Goal: Task Accomplishment & Management: Use online tool/utility

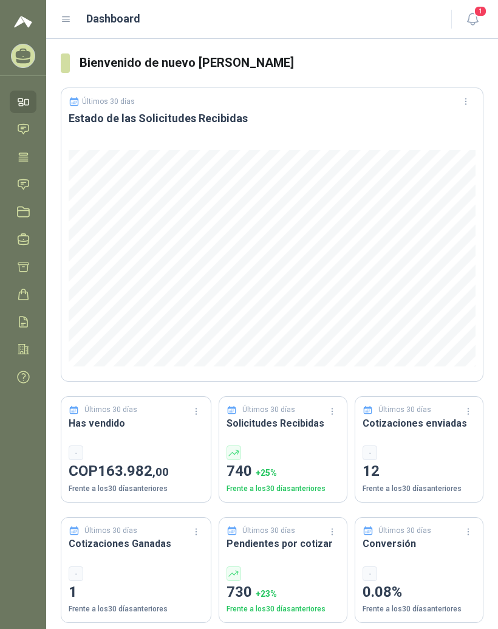
click at [67, 17] on icon at bounding box center [66, 19] width 7 height 5
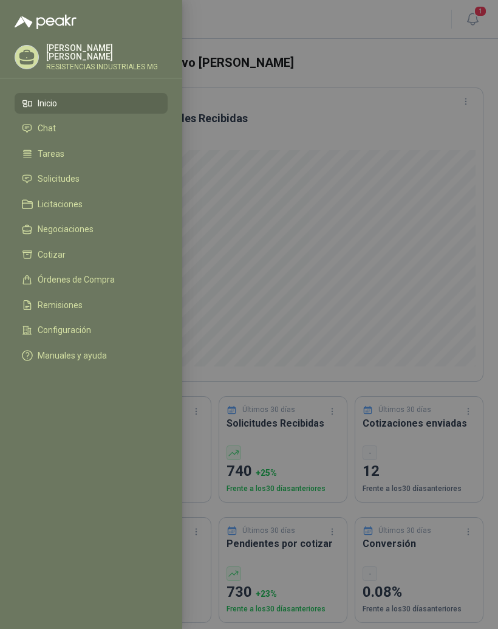
click at [61, 179] on span "Solicitudes" at bounding box center [59, 179] width 42 height 10
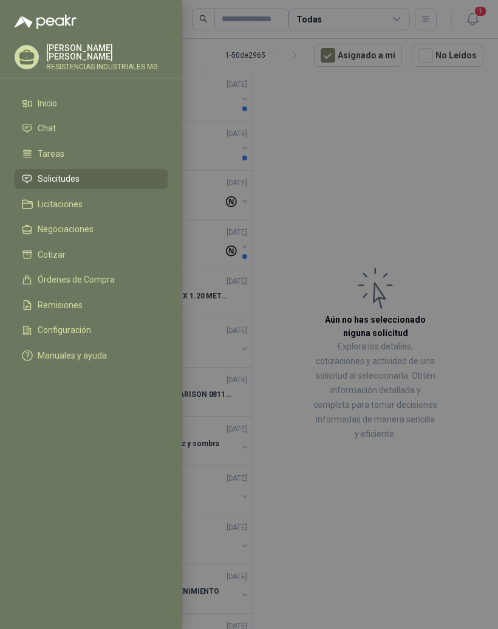
click at [374, 170] on div at bounding box center [249, 314] width 498 height 629
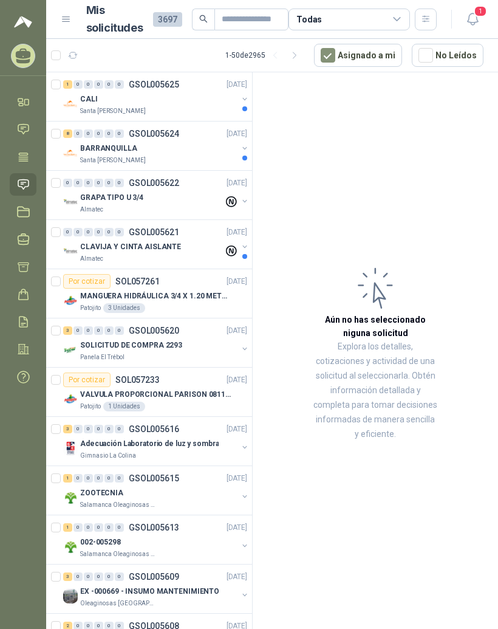
click at [70, 83] on div "1" at bounding box center [67, 84] width 9 height 9
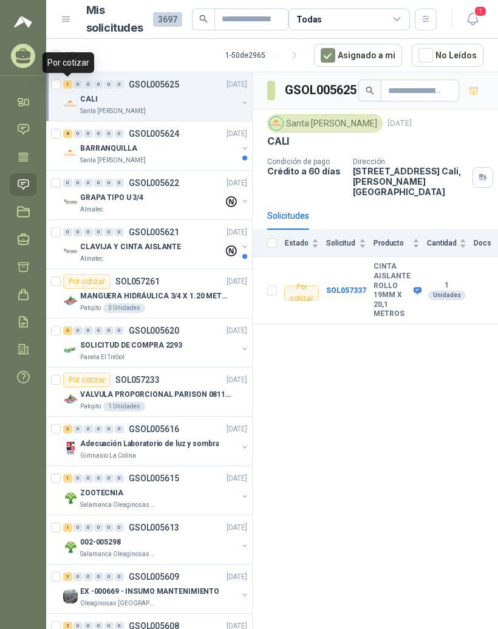
click at [71, 136] on div "8" at bounding box center [67, 133] width 9 height 9
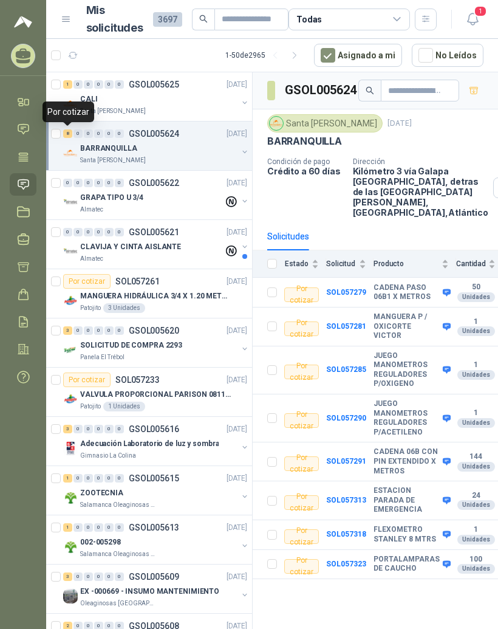
scroll to position [15, 0]
click at [364, 481] on td "SOL057313" at bounding box center [349, 500] width 47 height 39
click at [355, 496] on b "SOL057313" at bounding box center [346, 500] width 40 height 9
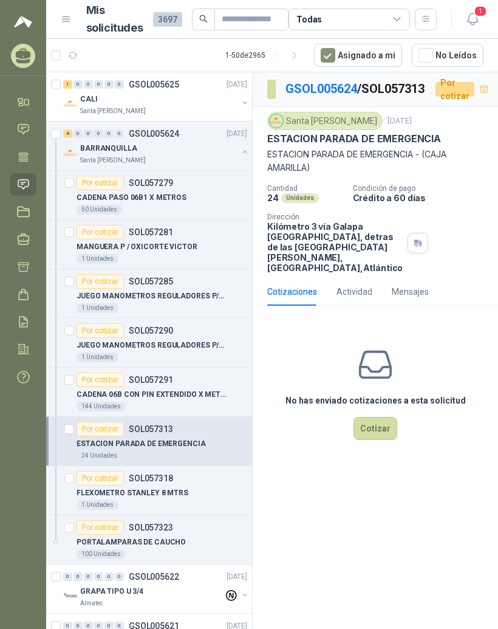
click at [374, 440] on button "Cotizar" at bounding box center [376, 428] width 44 height 23
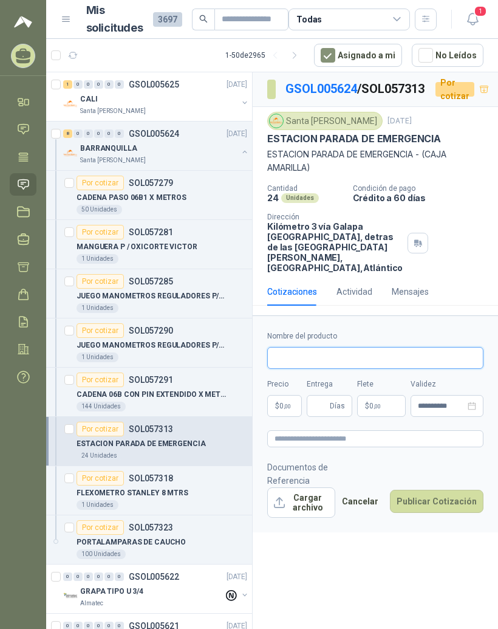
click at [386, 369] on input "Nombre del producto" at bounding box center [375, 358] width 216 height 22
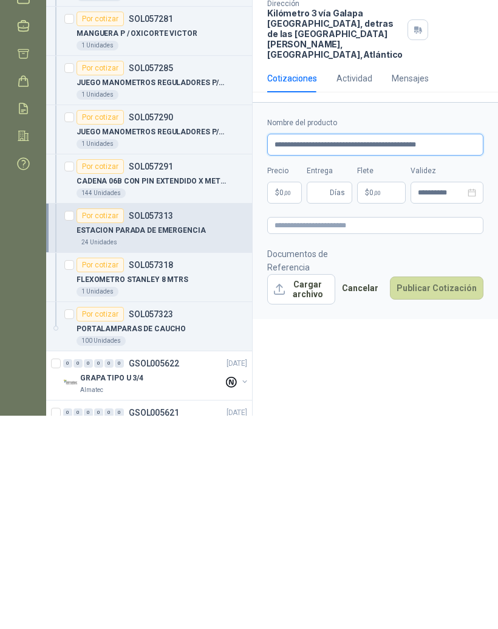
type input "**********"
click at [289, 252] on body "MANUEL JOSE GALVIS GUTIERREZ RESISTENCIAS INDUSTRIALES MG Inicio Chat Tareas So…" at bounding box center [249, 314] width 498 height 629
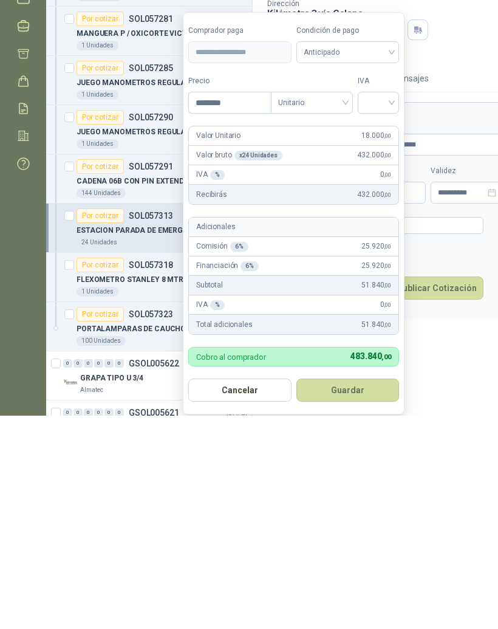
click at [385, 306] on input "search" at bounding box center [378, 315] width 27 height 18
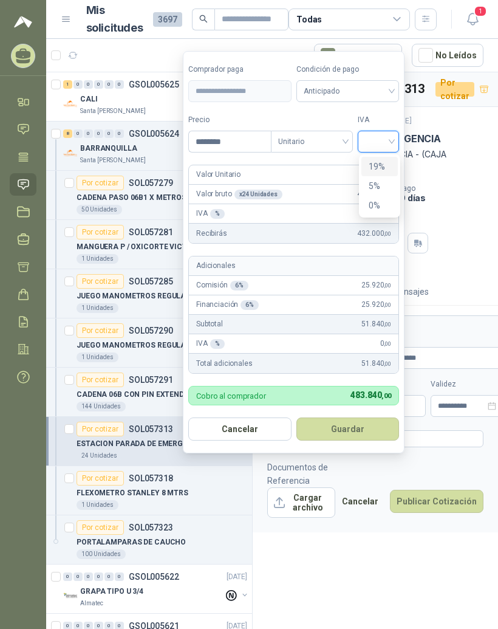
click at [391, 160] on div "19%" at bounding box center [380, 166] width 22 height 13
click at [383, 82] on span "Anticipado" at bounding box center [349, 91] width 90 height 18
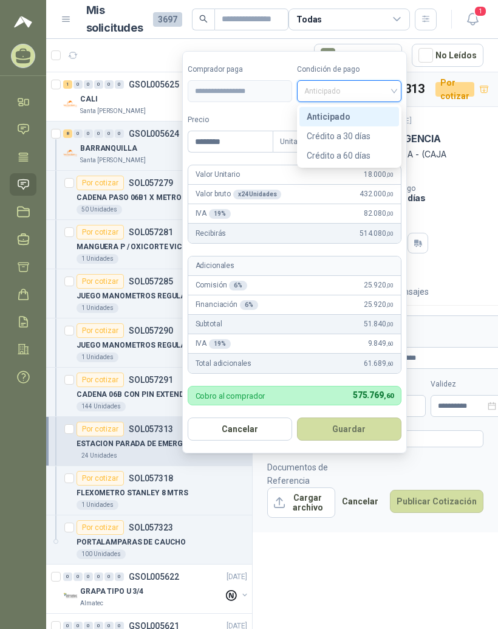
click at [454, 230] on div "Cantidad 24 Unidades Condición de pago Crédito a 60 días Dirección Kilómetro 3 …" at bounding box center [375, 228] width 216 height 89
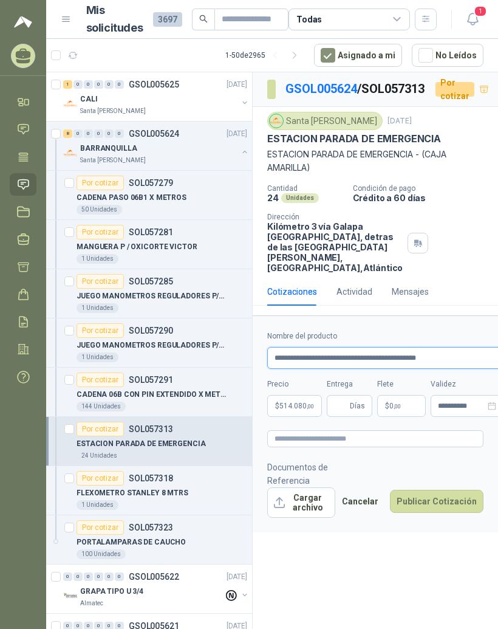
click at [449, 369] on input "**********" at bounding box center [385, 358] width 236 height 22
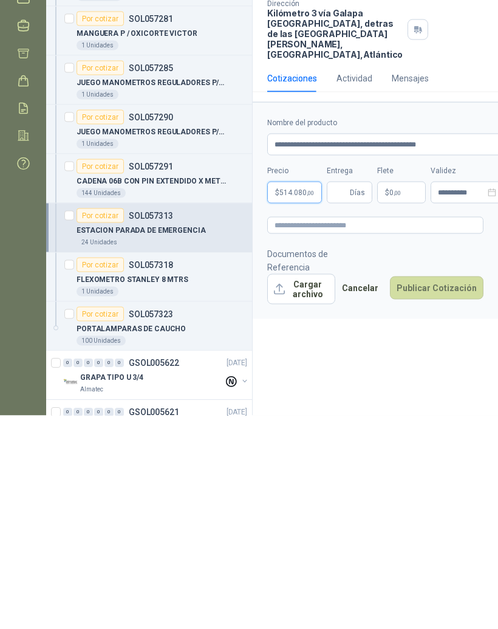
click at [308, 256] on body "MANUEL JOSE GALVIS GUTIERREZ RESISTENCIAS INDUSTRIALES MG Inicio Chat Tareas So…" at bounding box center [249, 314] width 498 height 629
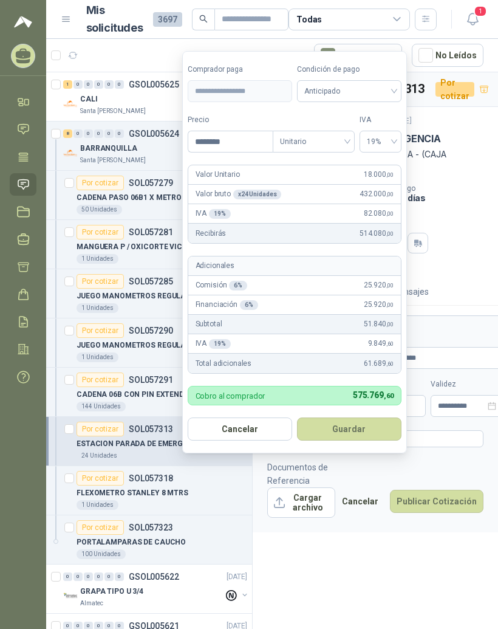
click at [384, 169] on span "18.000 ,00" at bounding box center [379, 175] width 30 height 12
click at [253, 131] on input "********" at bounding box center [230, 141] width 84 height 21
type input "********"
click at [468, 264] on div "Cantidad 24 Unidades Condición de pago Crédito a 60 días Dirección Kilómetro 3 …" at bounding box center [375, 228] width 216 height 89
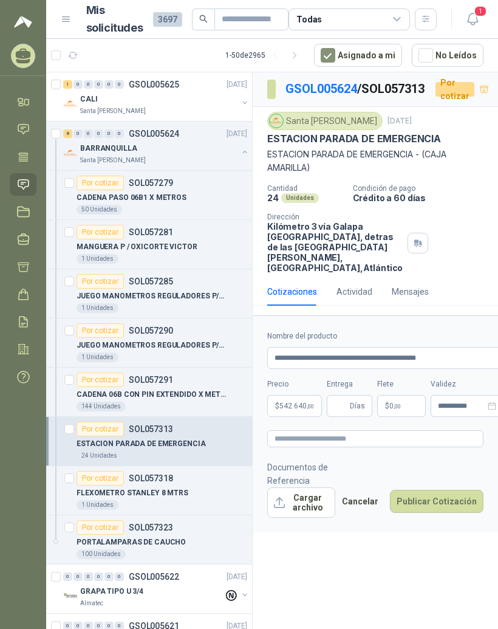
click at [405, 417] on p "$ 0 ,00" at bounding box center [401, 406] width 49 height 22
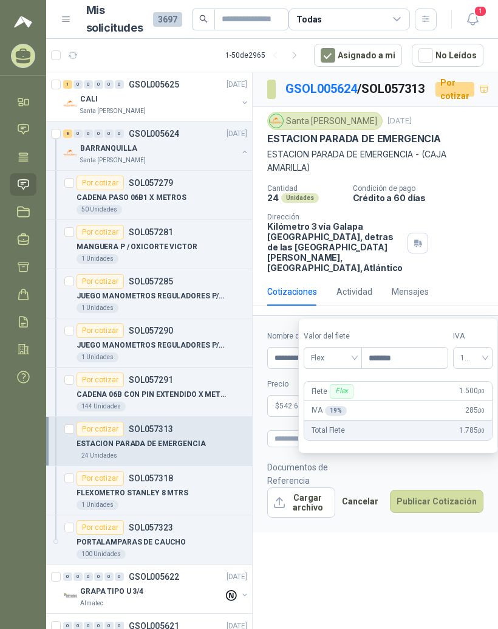
type input "********"
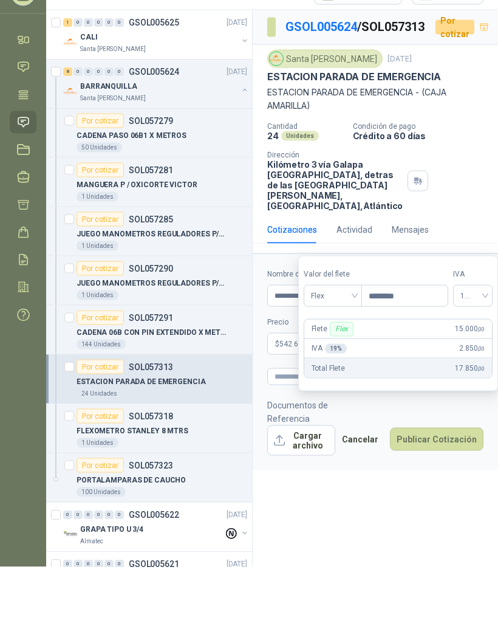
click at [447, 187] on div "Cantidad 24 Unidades Condición de pago Crédito a 60 días Dirección Kilómetro 3 …" at bounding box center [375, 228] width 216 height 89
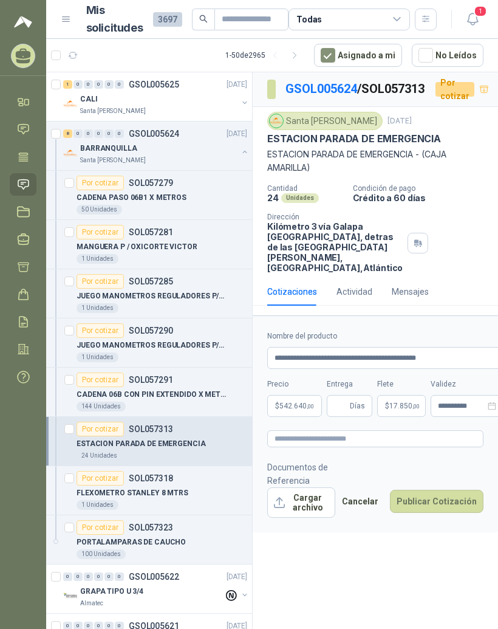
click at [316, 518] on button "Cargar archivo" at bounding box center [301, 502] width 68 height 30
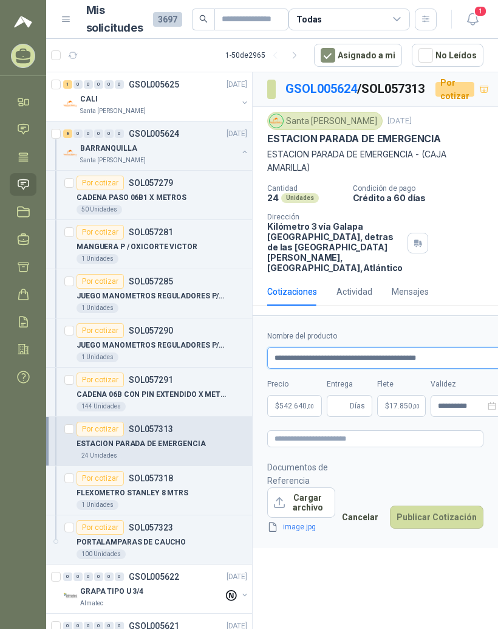
click at [463, 369] on input "**********" at bounding box center [385, 358] width 236 height 22
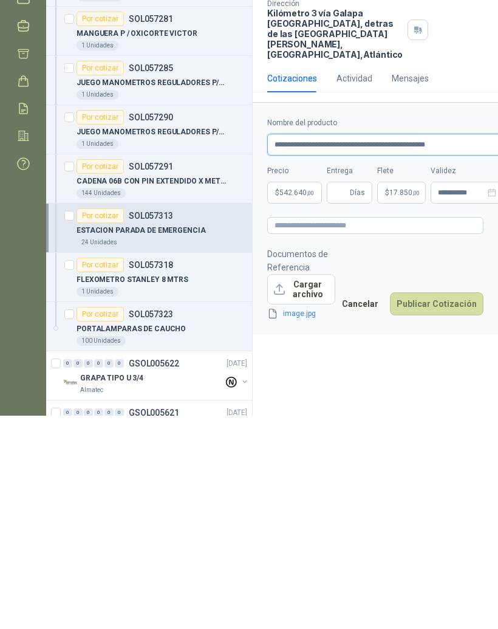
type input "**********"
click at [441, 506] on button "Publicar Cotización" at bounding box center [437, 517] width 94 height 23
type input "*"
click at [456, 506] on button "Publicar Cotización" at bounding box center [437, 517] width 94 height 23
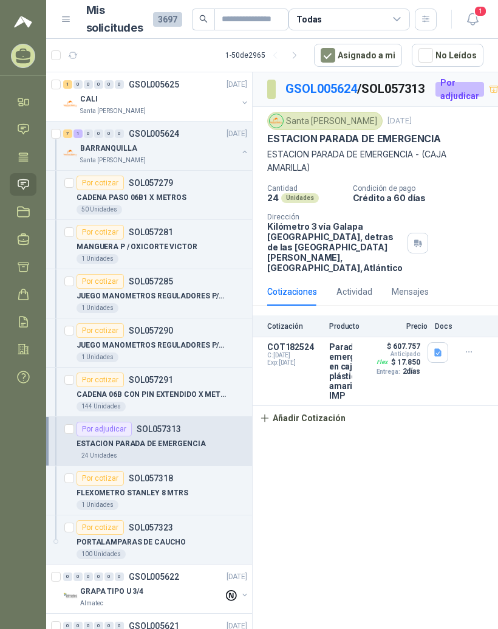
click at [392, 357] on p "Anticipado" at bounding box center [406, 354] width 30 height 7
click at [439, 357] on icon "button" at bounding box center [438, 353] width 7 height 8
click at [422, 397] on button "image.jpg" at bounding box center [415, 403] width 50 height 13
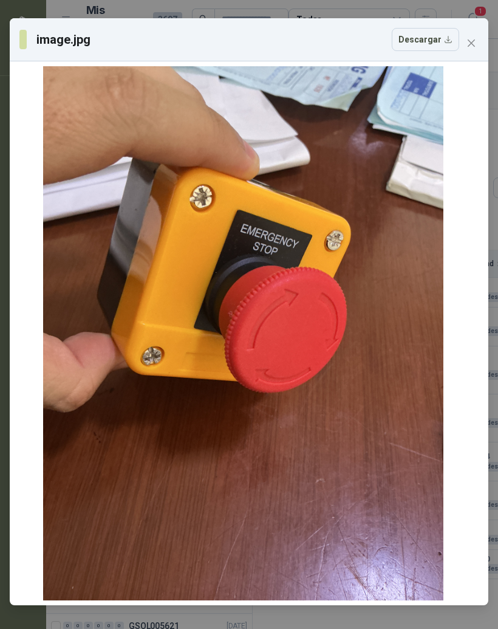
click at [474, 41] on icon "close" at bounding box center [471, 43] width 7 height 7
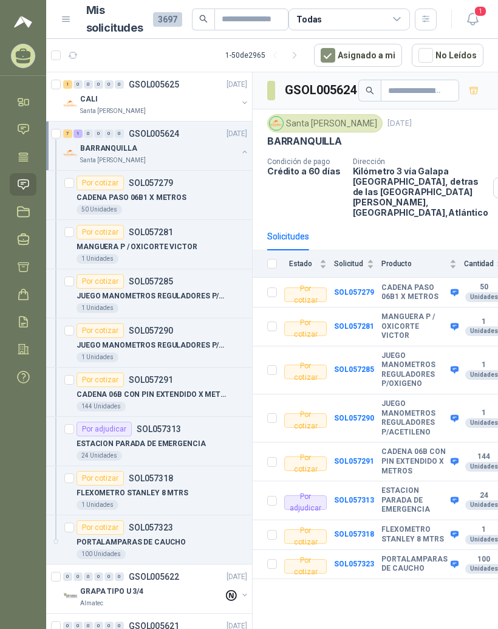
click at [27, 178] on icon at bounding box center [23, 184] width 13 height 13
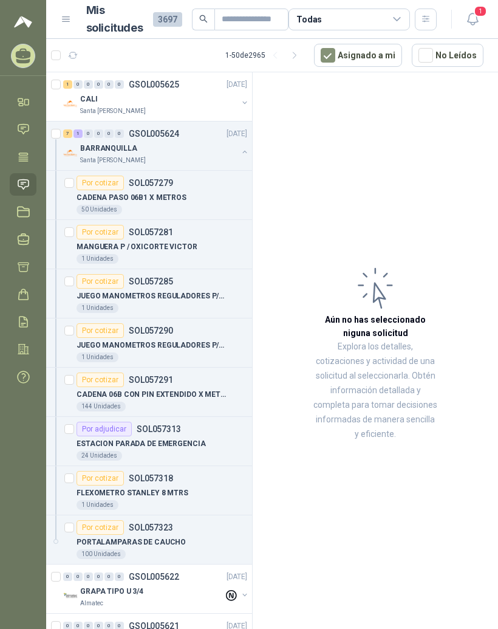
click at [33, 118] on link "Chat" at bounding box center [23, 129] width 27 height 22
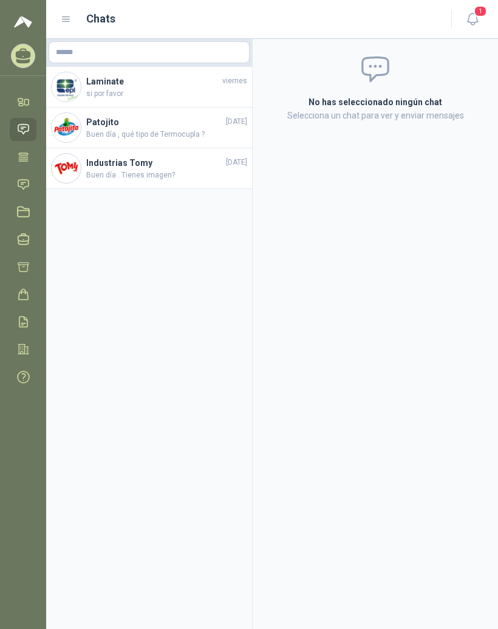
click at [26, 153] on icon at bounding box center [23, 157] width 9 height 8
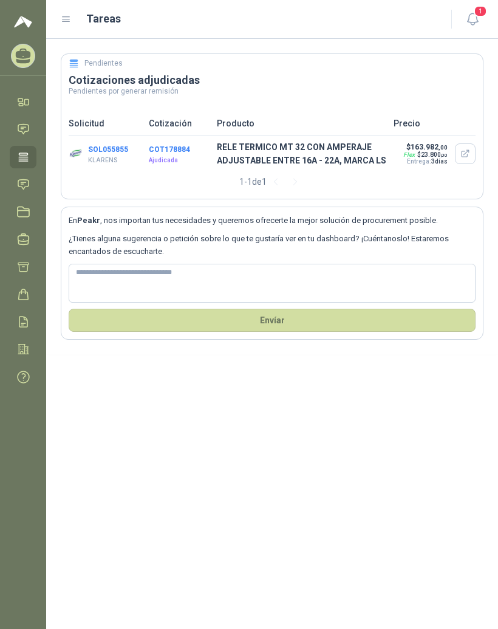
click at [343, 149] on p "RELE TERMICO MT 32 CON AMPERAJE ADJUSTABLE ENTRE 16A - 22A, MARCA LS" at bounding box center [302, 153] width 170 height 27
click at [427, 149] on span "163.982 ,00" at bounding box center [429, 147] width 37 height 9
click at [163, 146] on button "COT178884" at bounding box center [169, 149] width 41 height 9
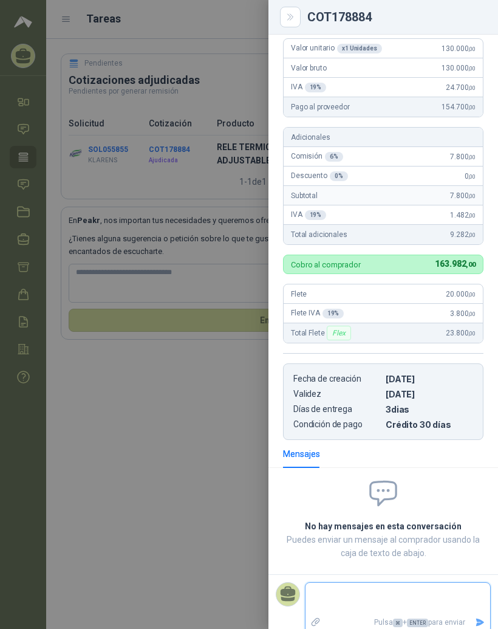
scroll to position [15, 0]
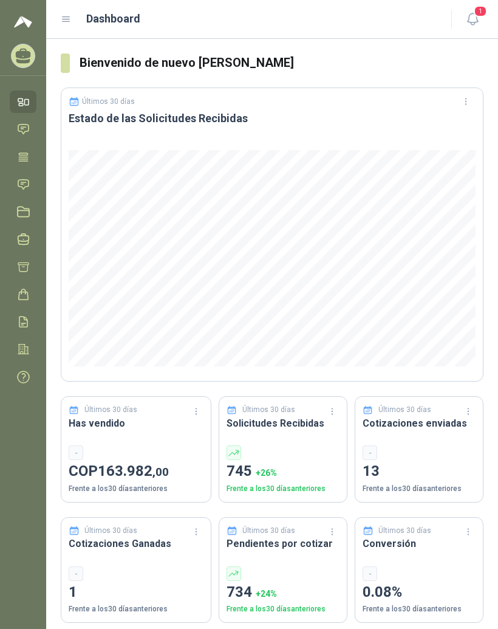
click at [66, 15] on icon at bounding box center [66, 19] width 11 height 11
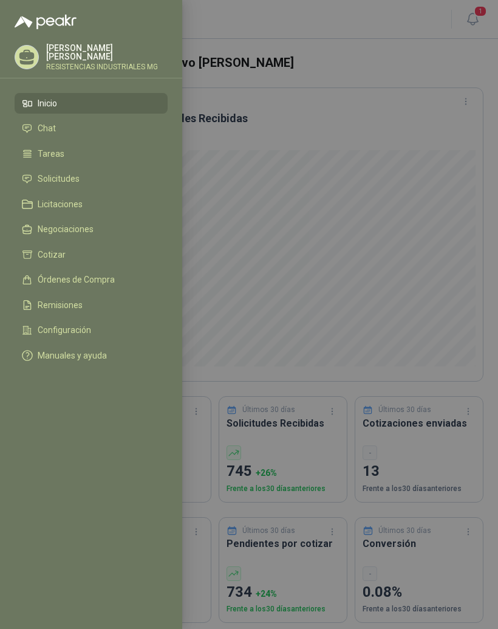
click at [78, 183] on span "Solicitudes" at bounding box center [59, 179] width 42 height 10
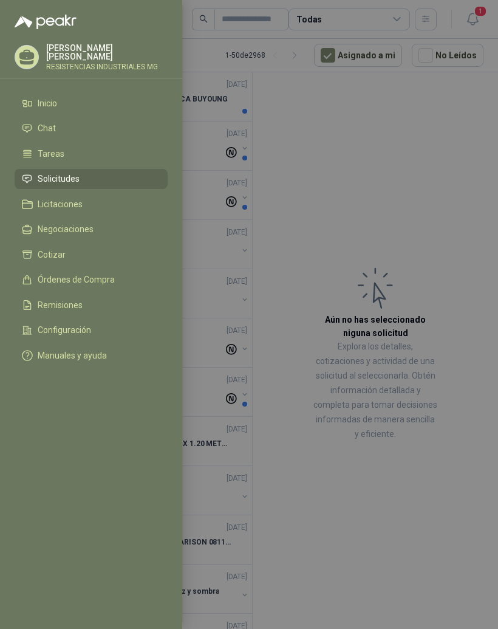
click at [455, 204] on div at bounding box center [249, 314] width 498 height 629
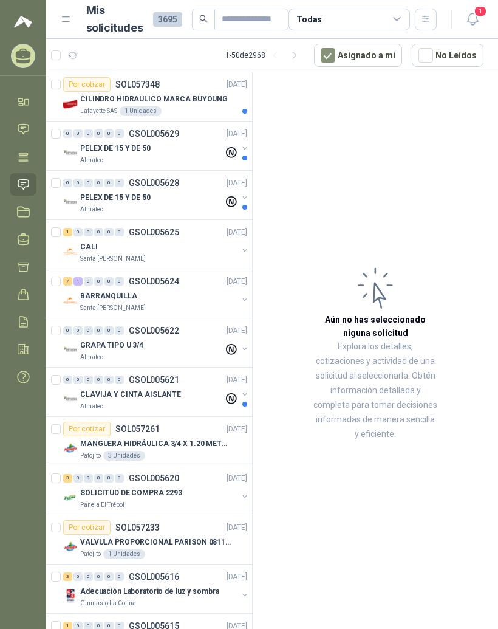
click at [99, 85] on div "Por cotizar" at bounding box center [86, 84] width 47 height 15
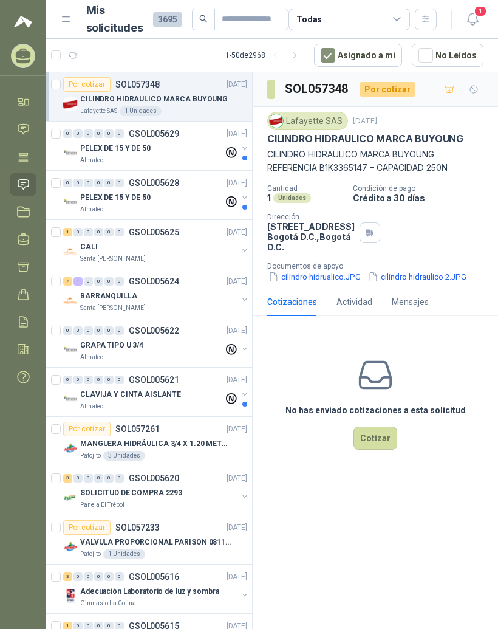
click at [100, 129] on div "0" at bounding box center [98, 133] width 9 height 9
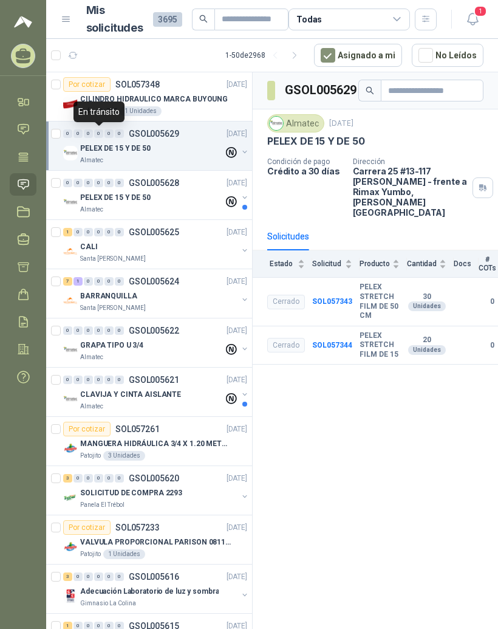
click at [64, 184] on div "0" at bounding box center [67, 183] width 9 height 9
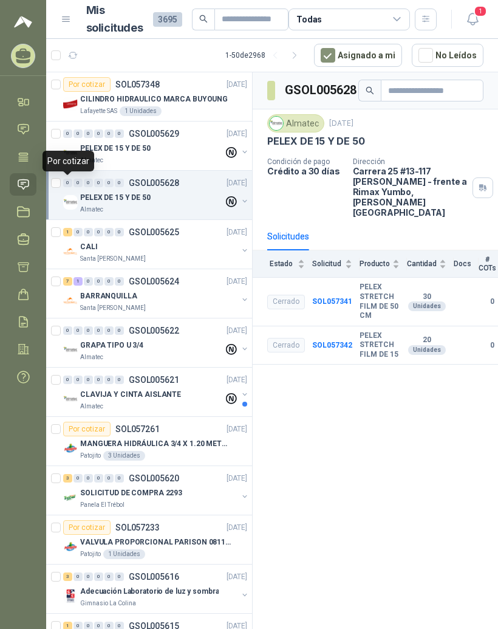
click at [74, 236] on span "0" at bounding box center [78, 232] width 9 height 9
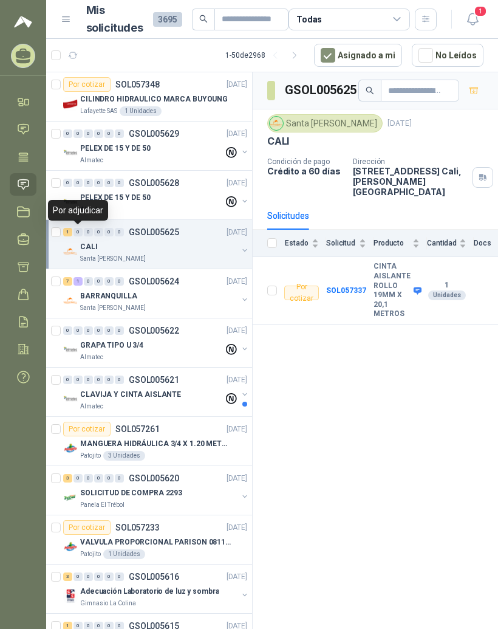
click at [71, 283] on div "7" at bounding box center [67, 281] width 9 height 9
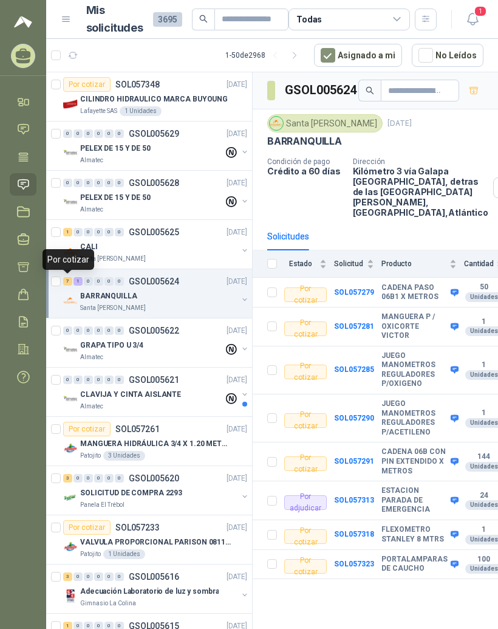
click at [322, 503] on div "Por adjudicar" at bounding box center [305, 502] width 43 height 15
click at [360, 499] on b "SOL057313" at bounding box center [354, 500] width 40 height 9
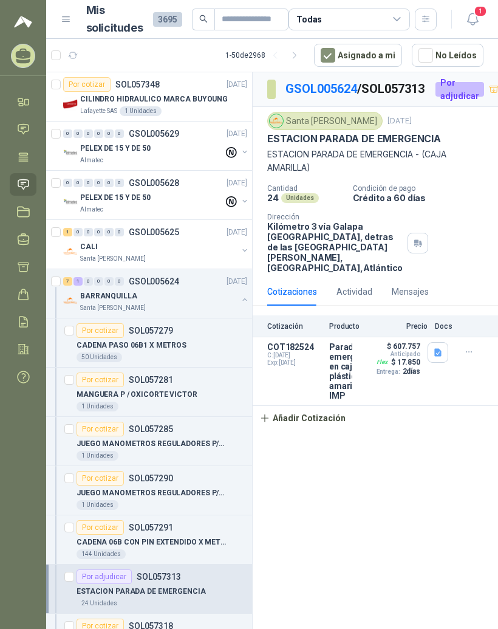
click at [432, 363] on button "button" at bounding box center [438, 352] width 21 height 21
click at [427, 408] on button "image.jpg" at bounding box center [415, 403] width 50 height 13
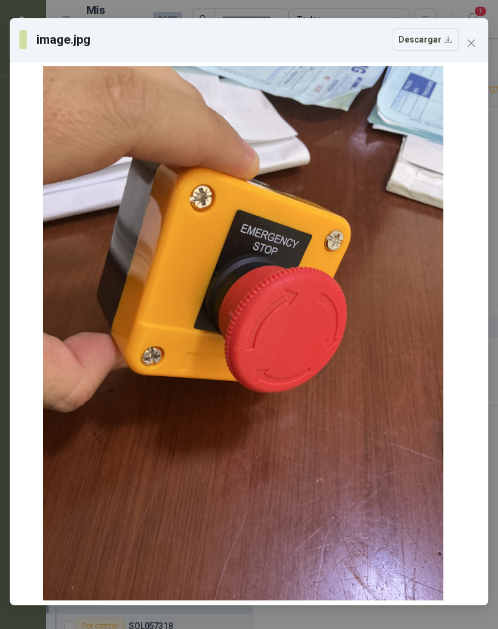
click at [471, 38] on icon "close" at bounding box center [472, 43] width 10 height 10
